Goal: Transaction & Acquisition: Purchase product/service

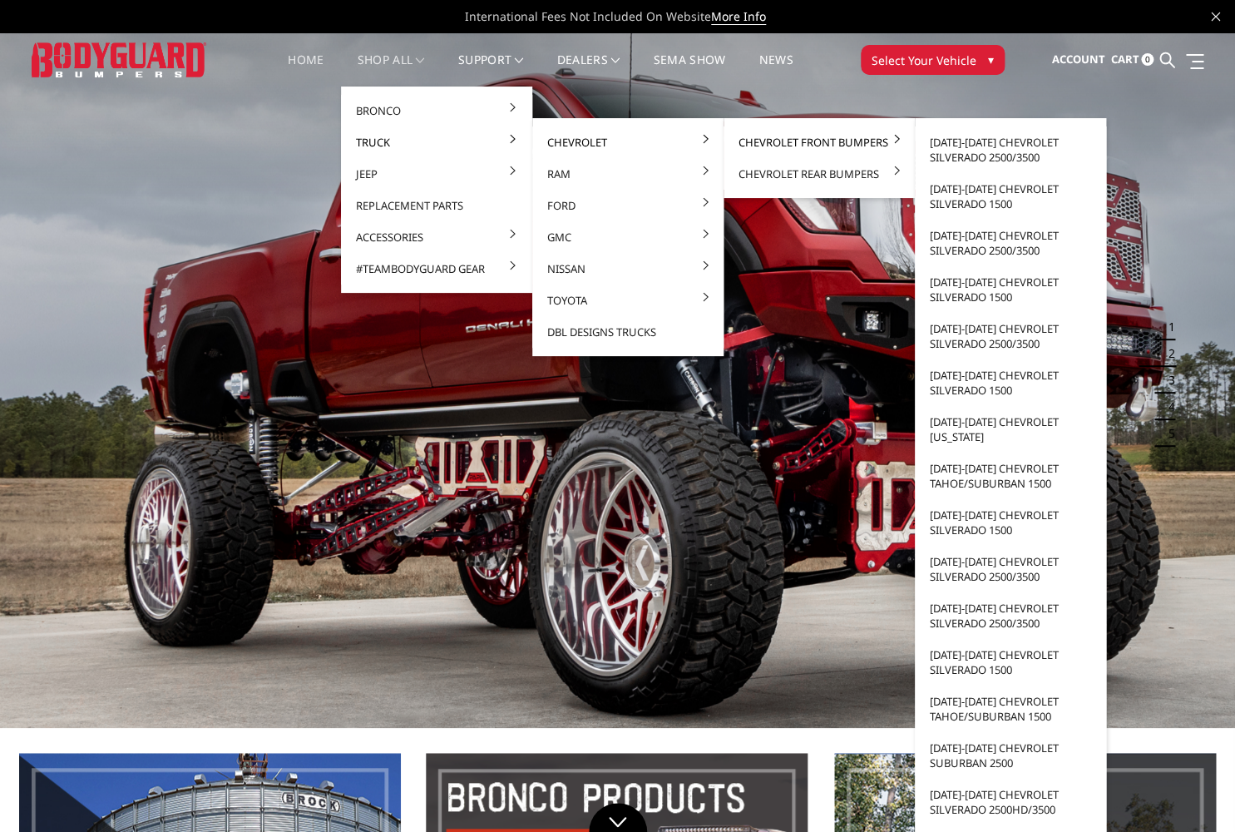
click at [754, 140] on link "Chevrolet Front Bumpers" at bounding box center [819, 142] width 178 height 32
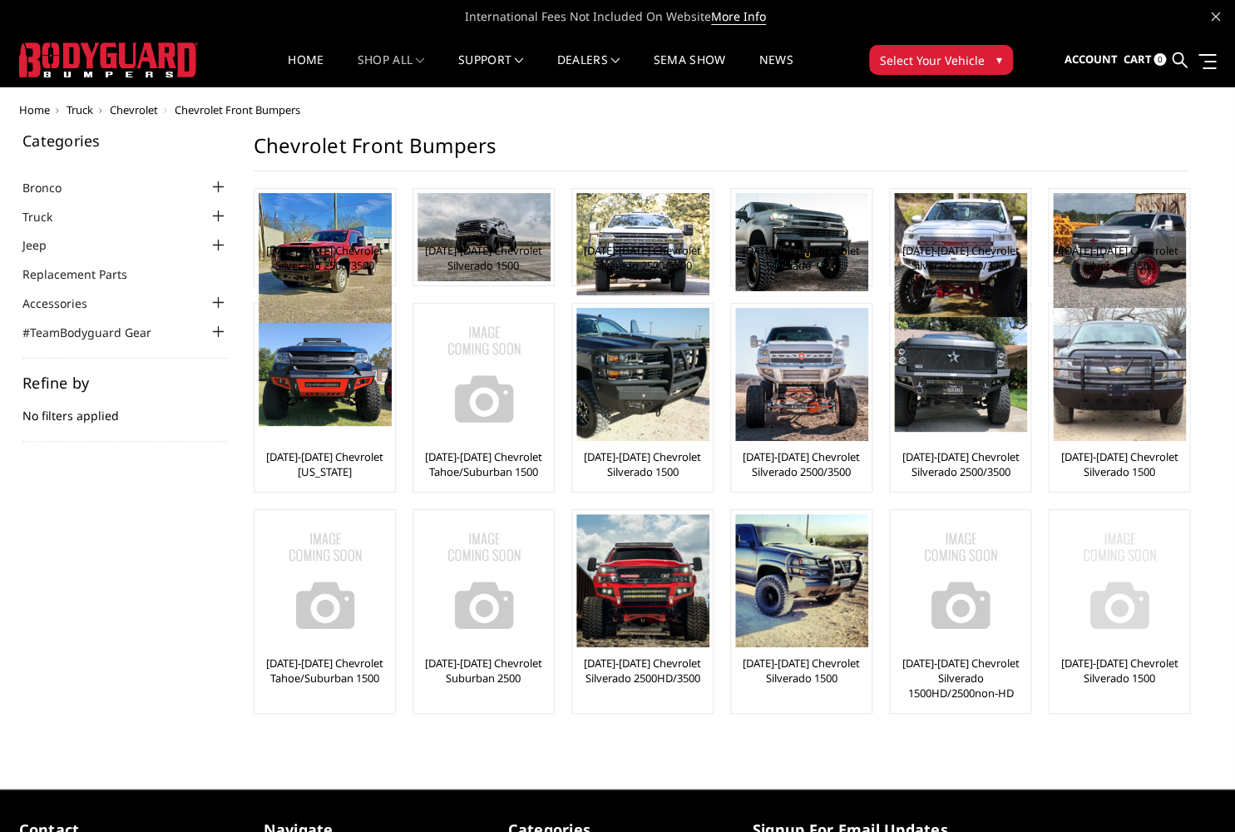
click at [1126, 628] on img at bounding box center [1119, 580] width 133 height 133
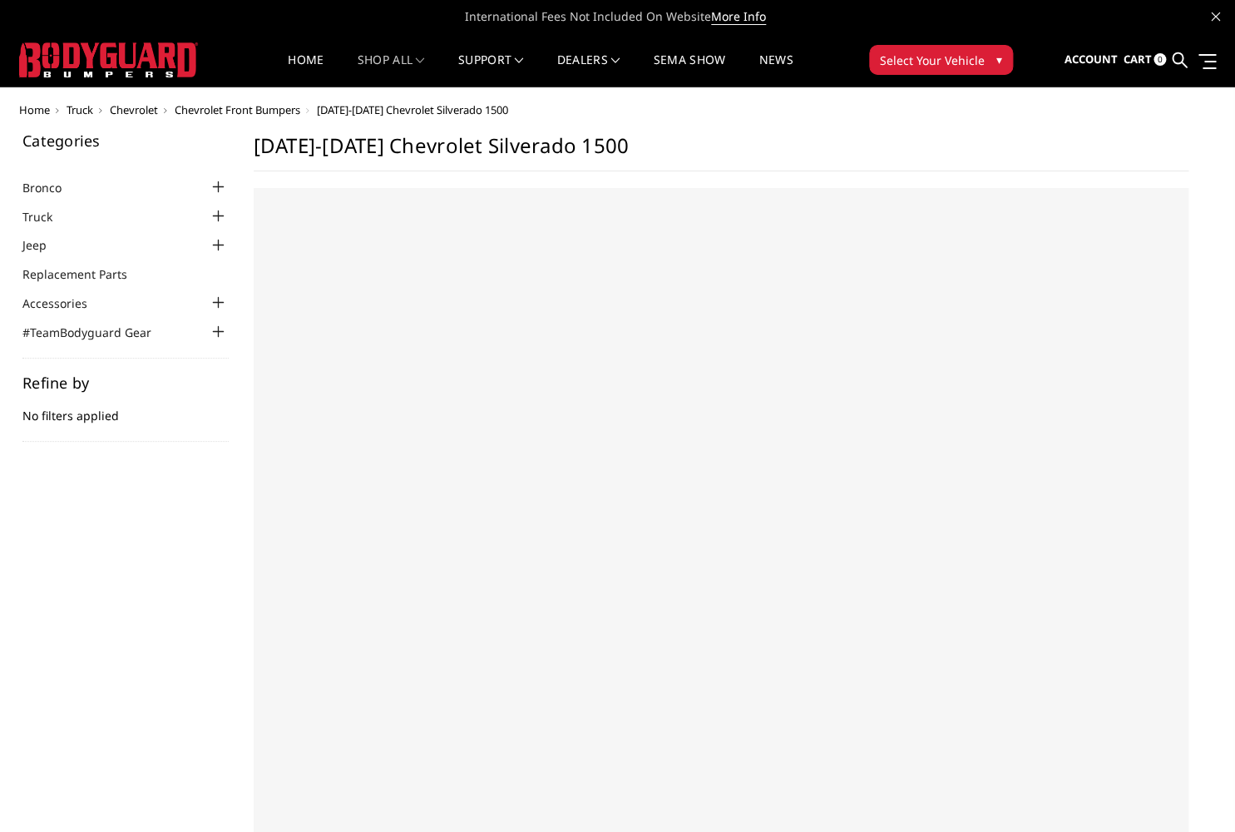
select select "US"
